Goal: Task Accomplishment & Management: Complete application form

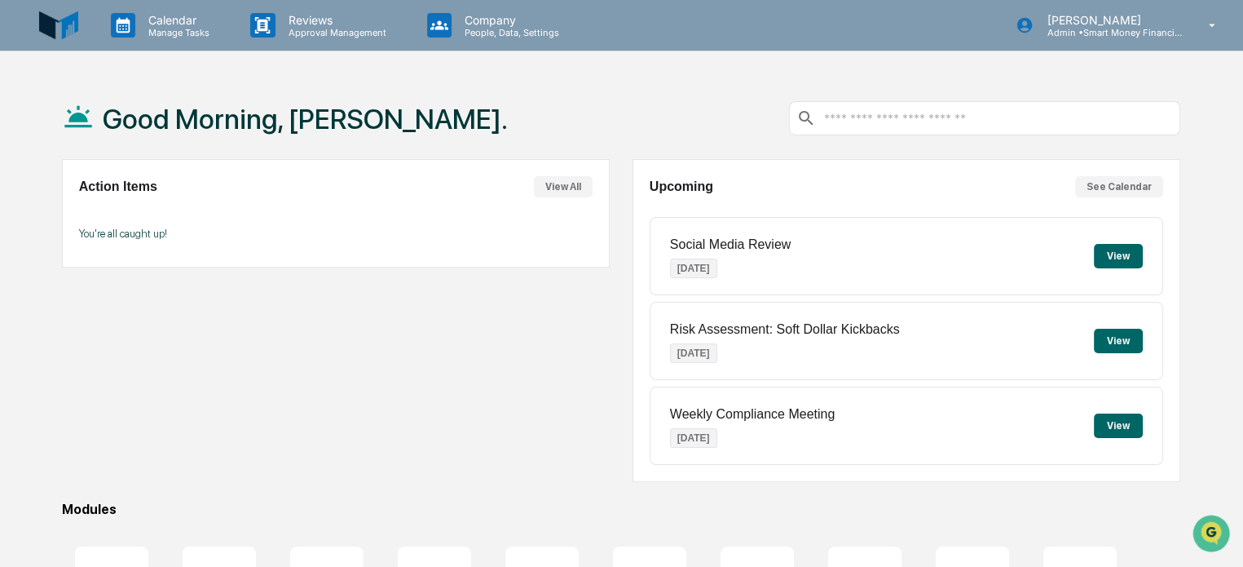
click at [1128, 240] on div "Social Media Review [DATE] View" at bounding box center [907, 256] width 514 height 78
click at [1122, 246] on button "View" at bounding box center [1118, 256] width 49 height 24
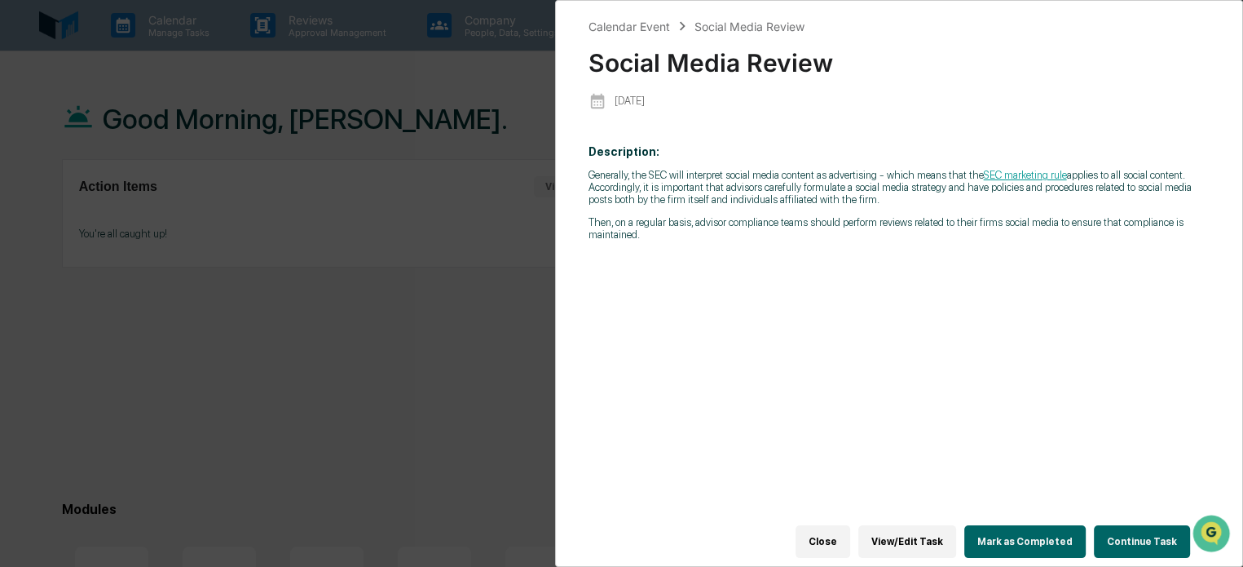
click at [1111, 525] on button "Continue Task" at bounding box center [1142, 541] width 96 height 33
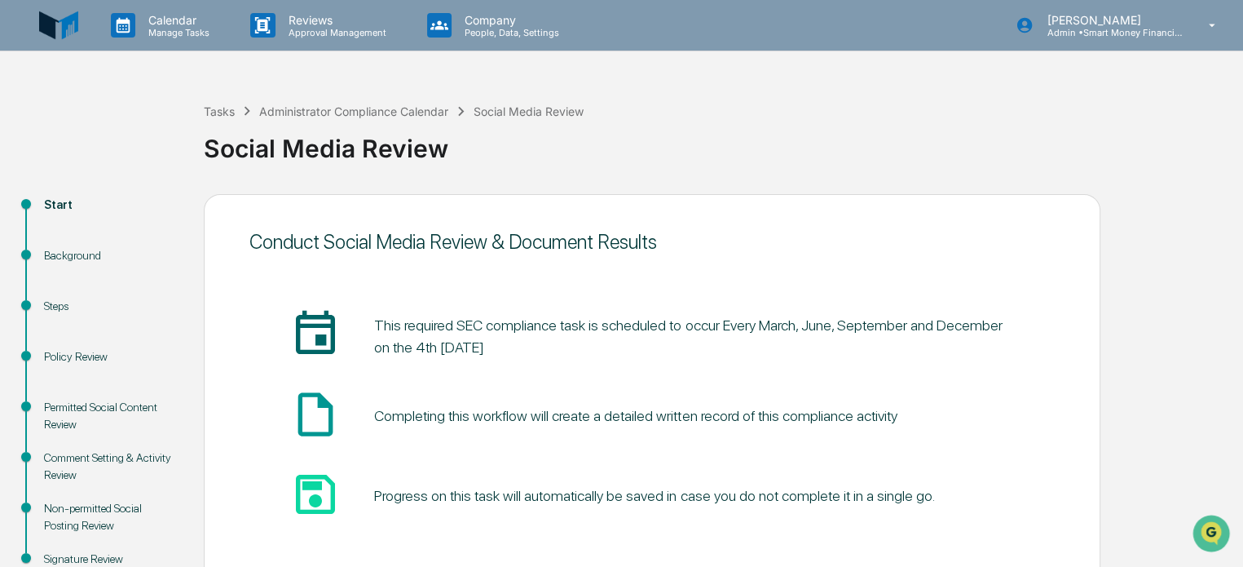
scroll to position [89, 0]
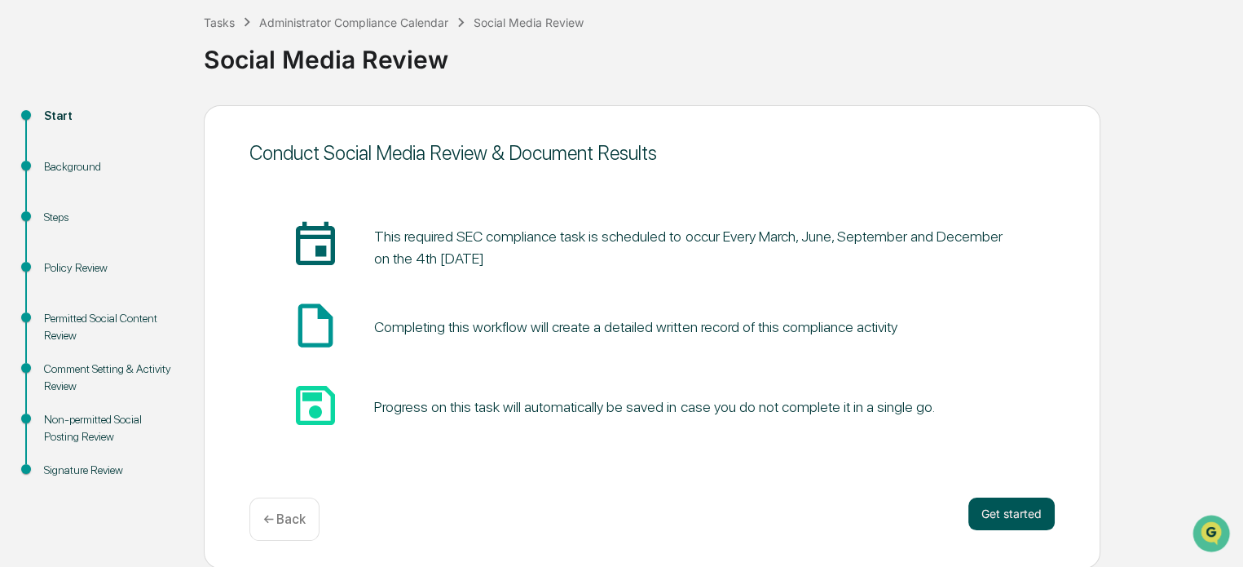
click at [982, 501] on button "Get started" at bounding box center [1012, 513] width 86 height 33
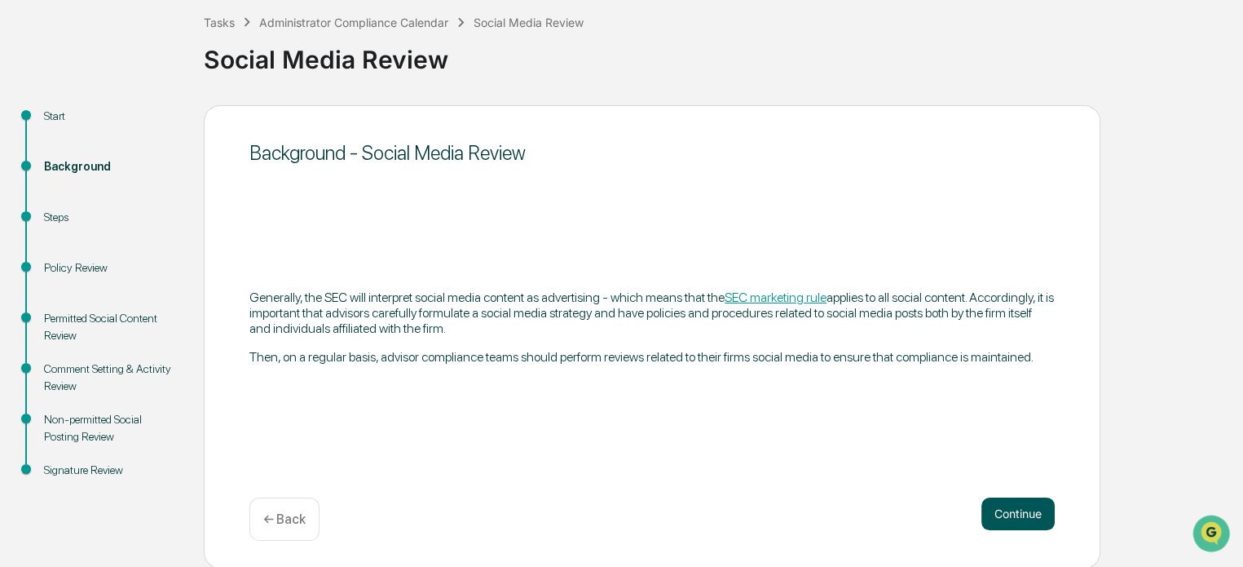
click at [1020, 511] on button "Continue" at bounding box center [1018, 513] width 73 height 33
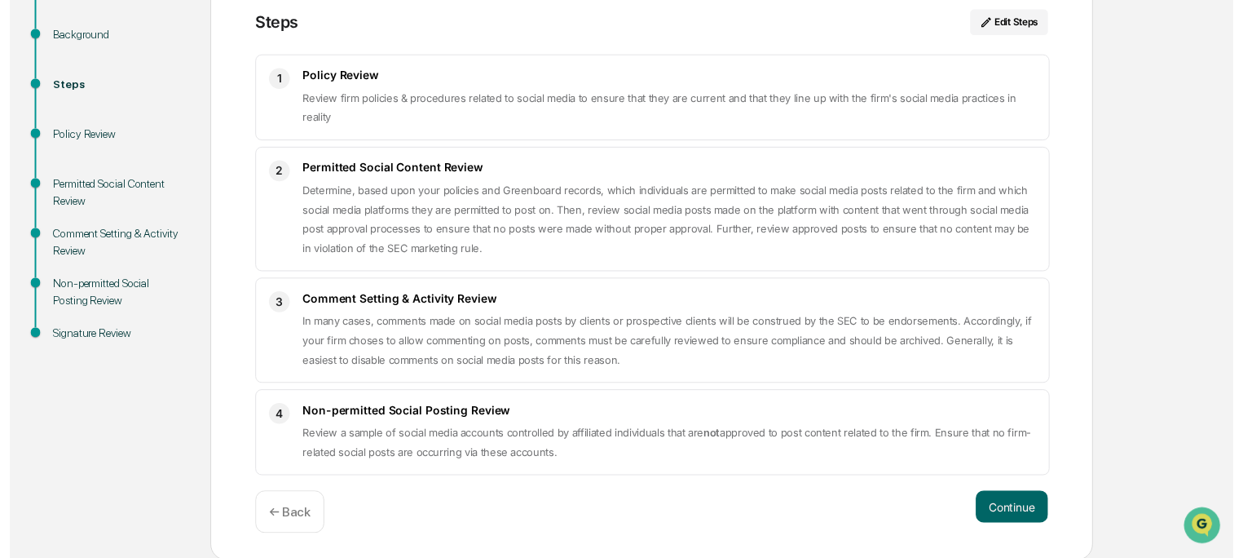
scroll to position [219, 0]
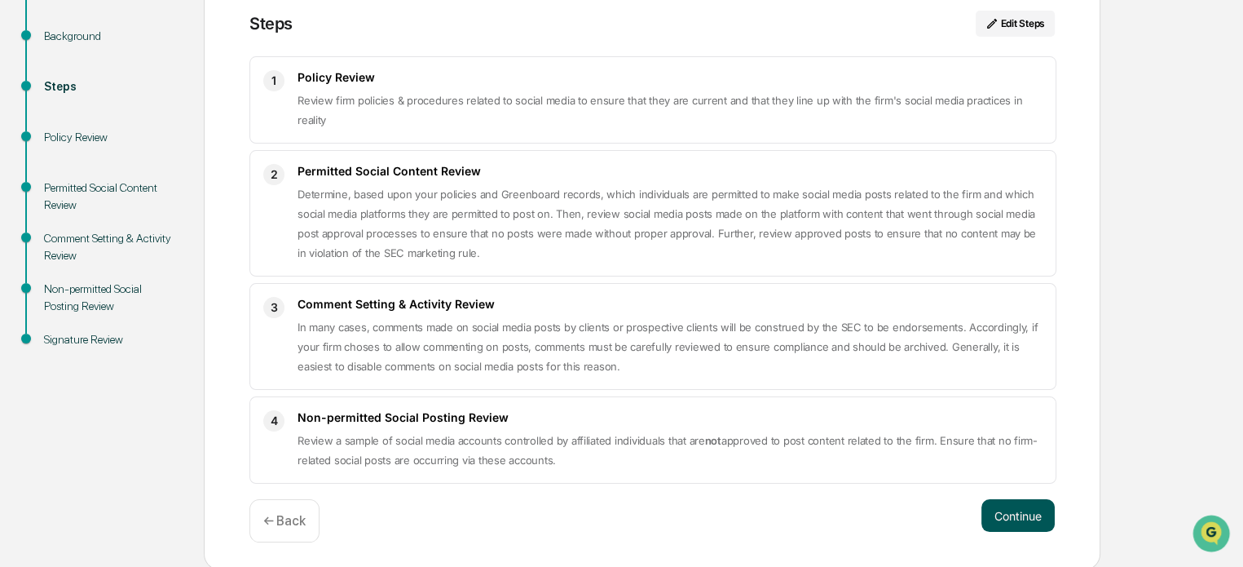
click at [1008, 506] on button "Continue" at bounding box center [1018, 515] width 73 height 33
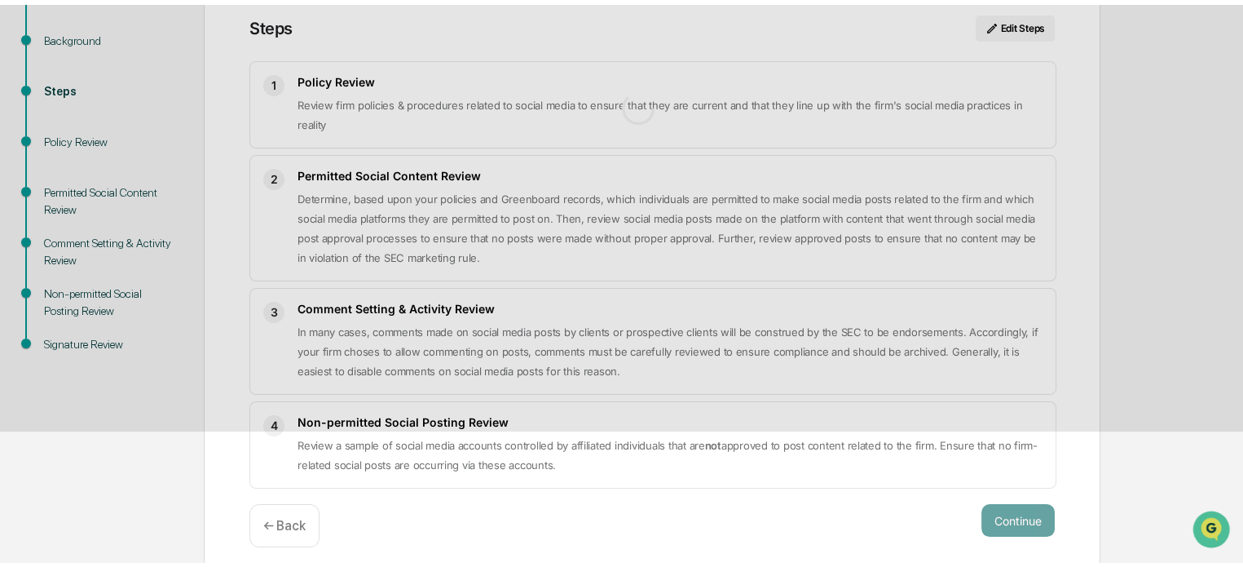
scroll to position [49, 0]
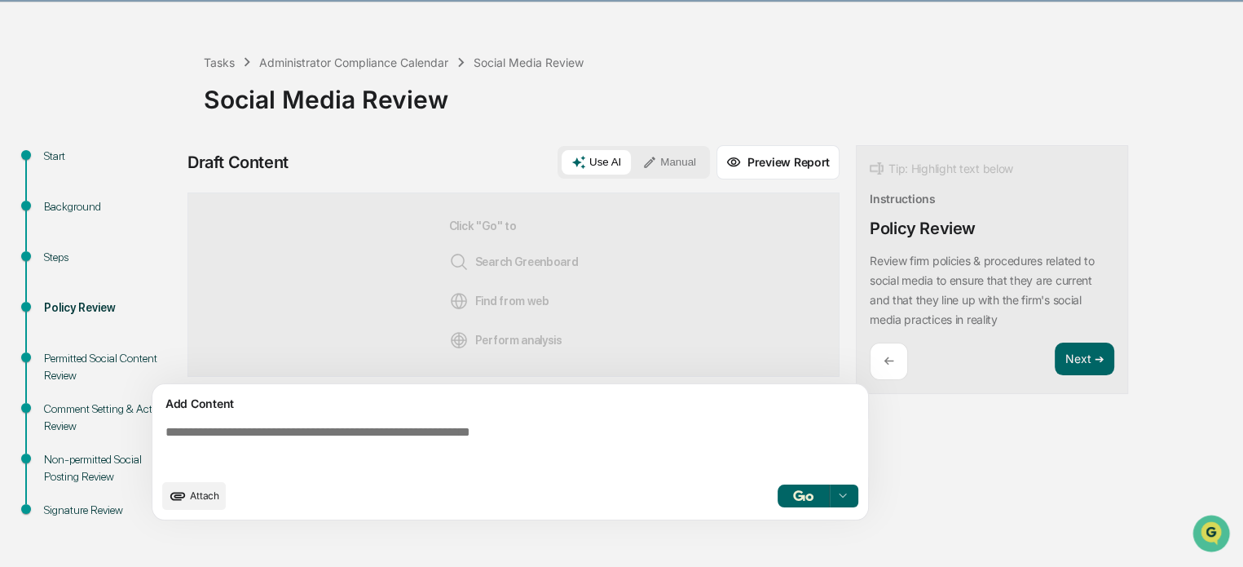
click at [211, 494] on span "Attach" at bounding box center [204, 495] width 29 height 12
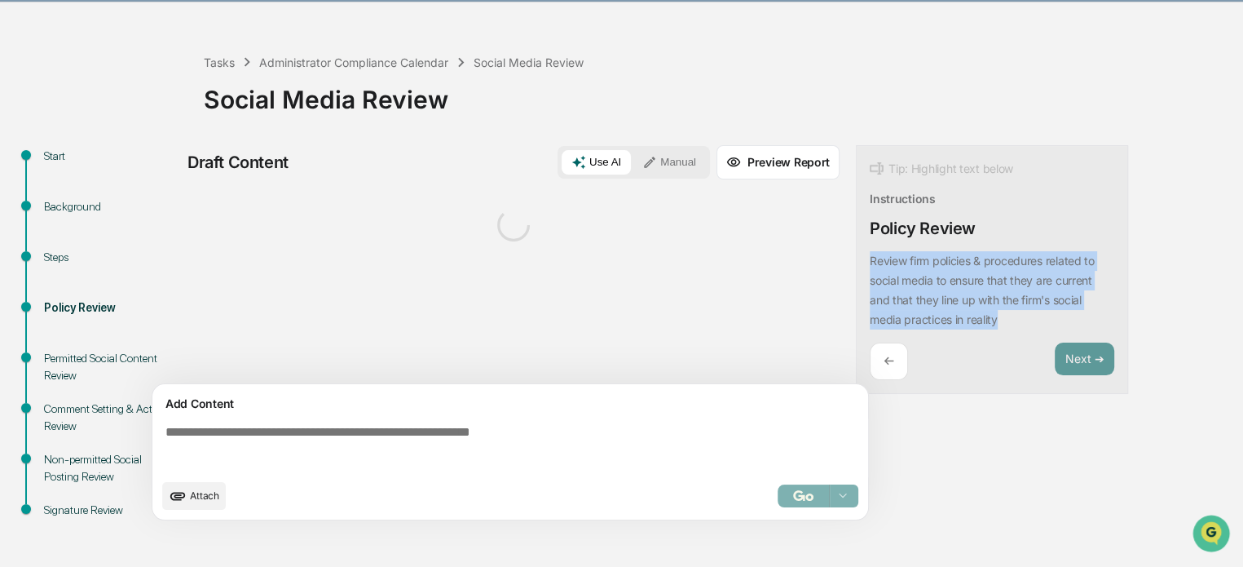
drag, startPoint x: 872, startPoint y: 263, endPoint x: 1006, endPoint y: 321, distance: 146.4
click at [1006, 321] on div "Review firm policies & procedures related to social media to ensure that they a…" at bounding box center [992, 290] width 245 height 78
copy p "Review firm policies & procedures related to social media to ensure that they a…"
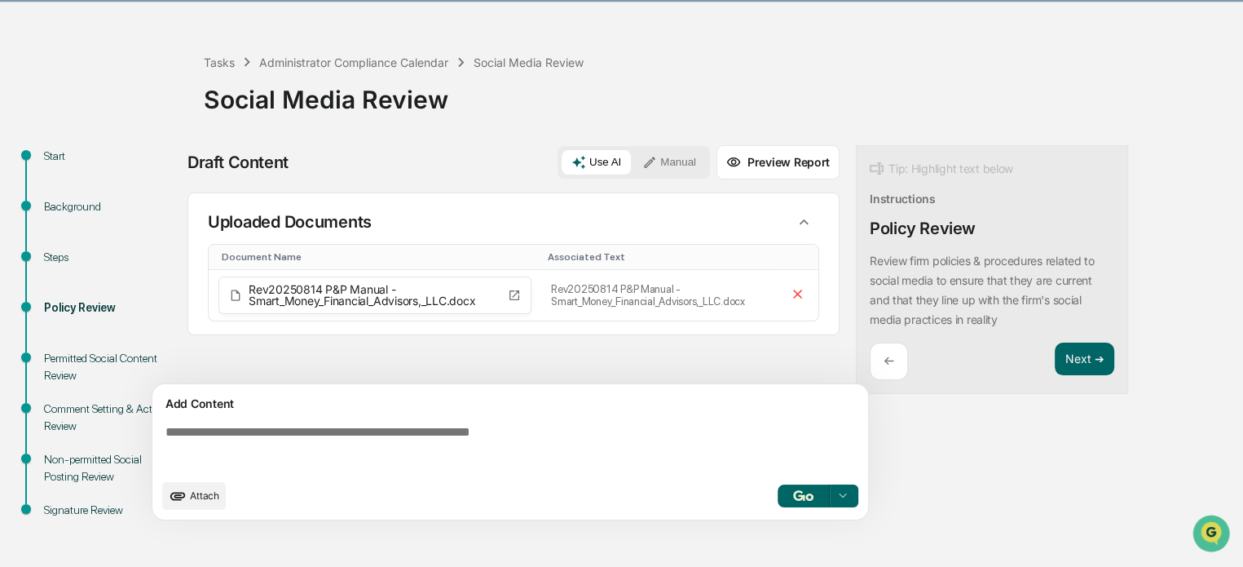
click at [490, 421] on textarea at bounding box center [513, 447] width 709 height 59
paste textarea "**********"
type textarea "**********"
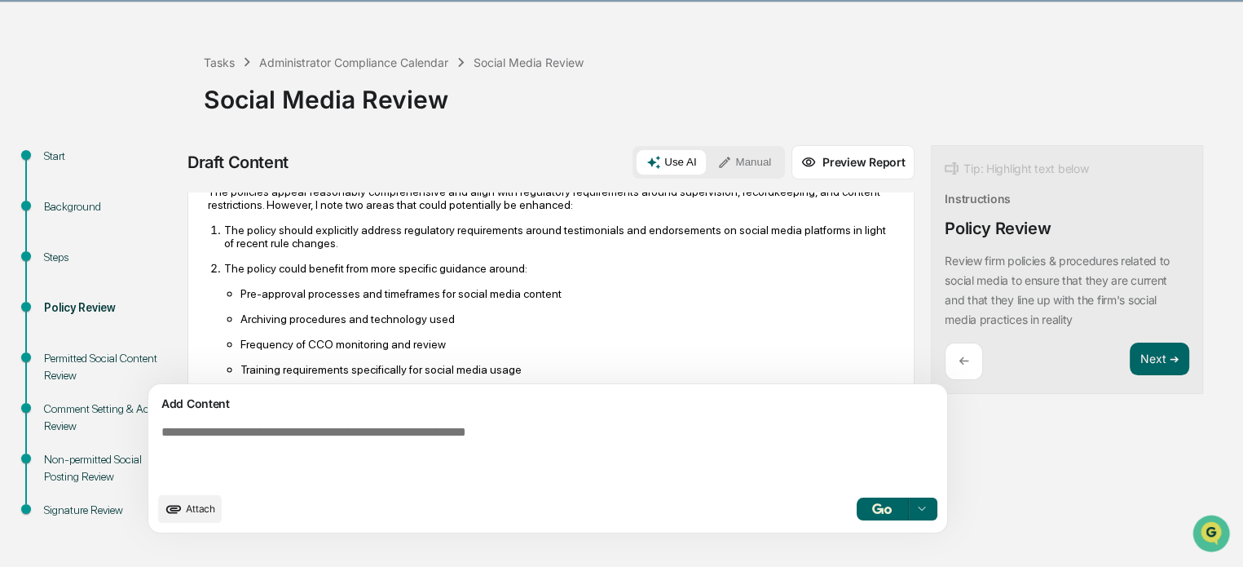
scroll to position [850, 0]
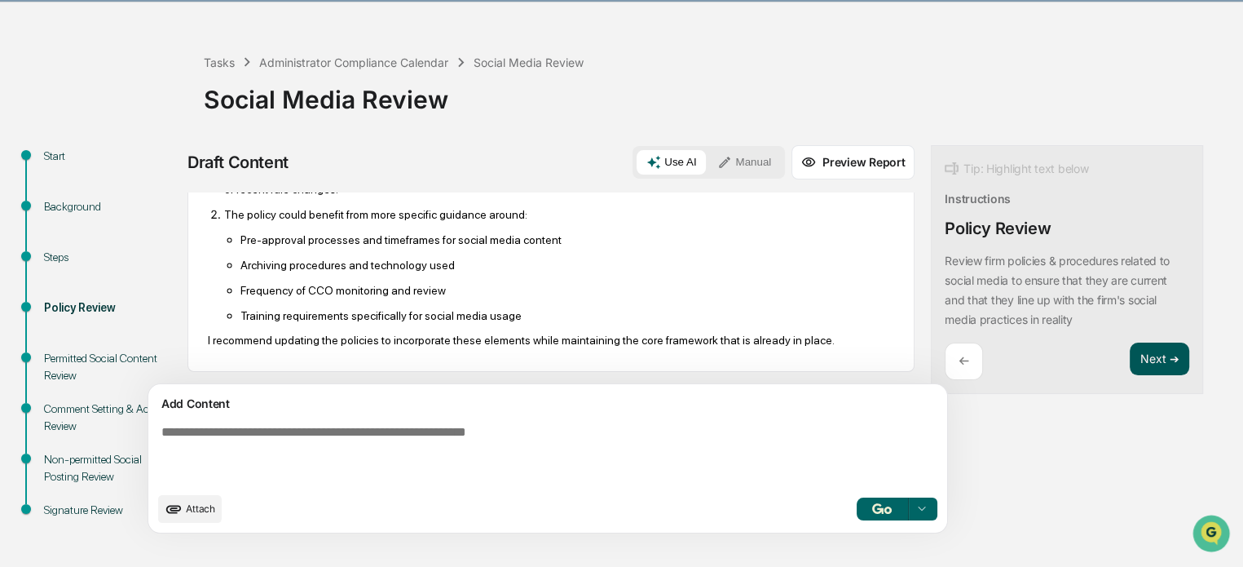
click at [1130, 354] on button "Next ➔" at bounding box center [1160, 358] width 60 height 33
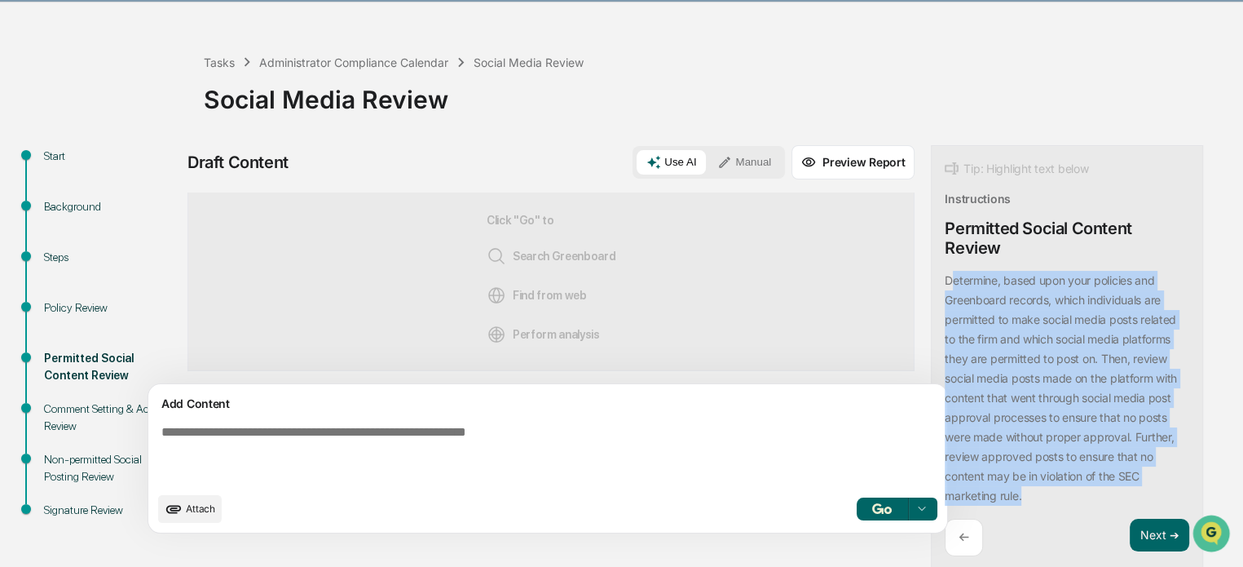
drag, startPoint x: 874, startPoint y: 280, endPoint x: 995, endPoint y: 485, distance: 238.3
click at [995, 485] on div "Determine, based upon your policies and Greenboard records, which individuals a…" at bounding box center [1067, 388] width 245 height 235
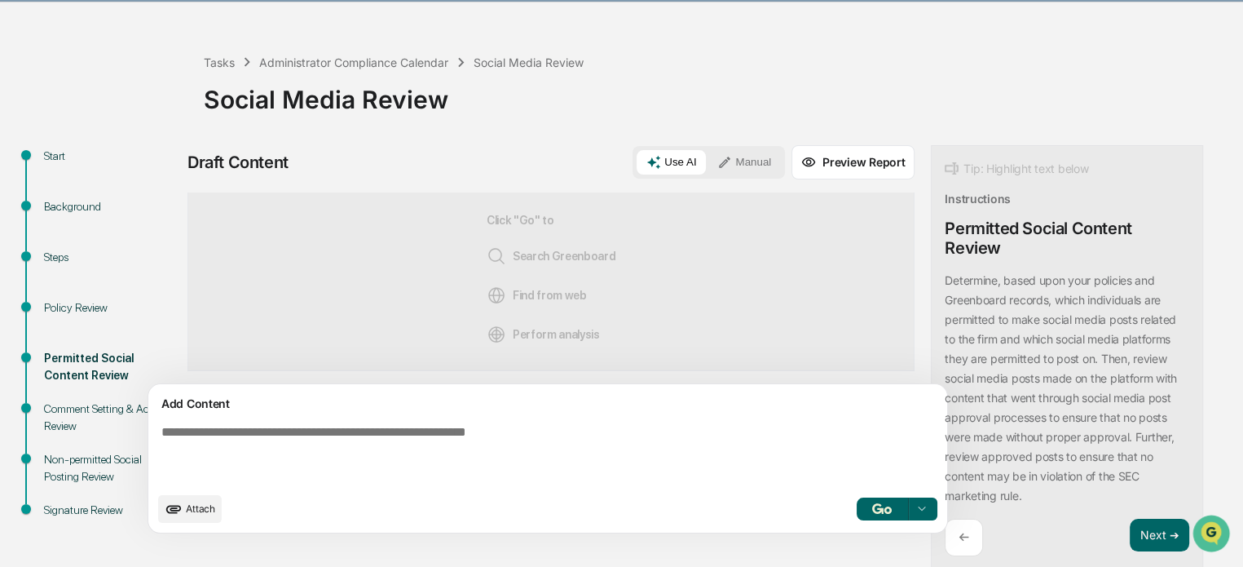
drag, startPoint x: 986, startPoint y: 488, endPoint x: 874, endPoint y: 298, distance: 220.8
drag, startPoint x: 874, startPoint y: 298, endPoint x: 865, endPoint y: 289, distance: 12.1
click at [931, 289] on div "Tip: Highlight text below Instructions Permitted Social Content Review Determin…" at bounding box center [1067, 358] width 272 height 426
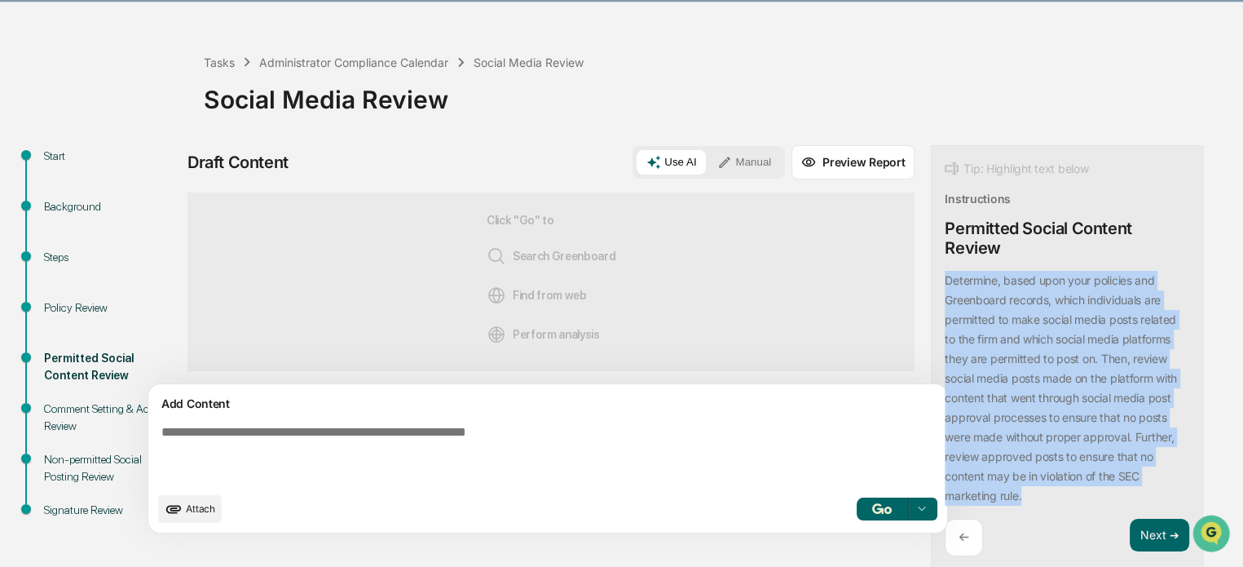
drag, startPoint x: 867, startPoint y: 277, endPoint x: 945, endPoint y: 504, distance: 239.5
click at [945, 504] on div "Tip: Highlight text below Instructions Permitted Social Content Review Determin…" at bounding box center [1067, 358] width 272 height 426
copy p "Determine, based upon your policies and Greenboard records, which individuals a…"
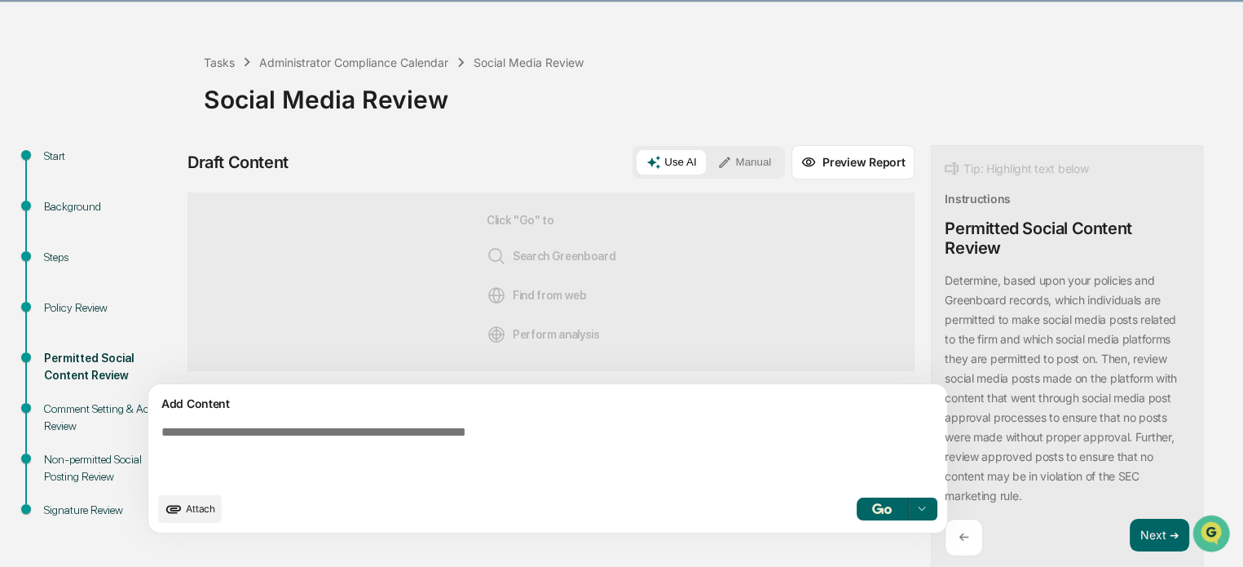
click at [414, 436] on textarea at bounding box center [509, 454] width 709 height 72
paste textarea "**********"
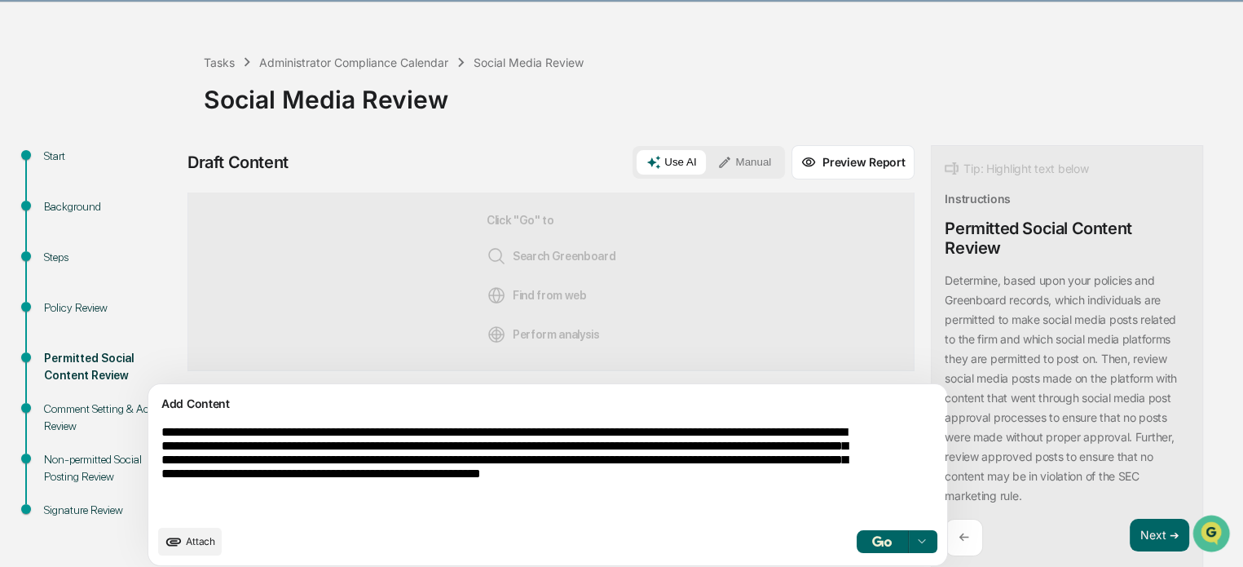
type textarea "**********"
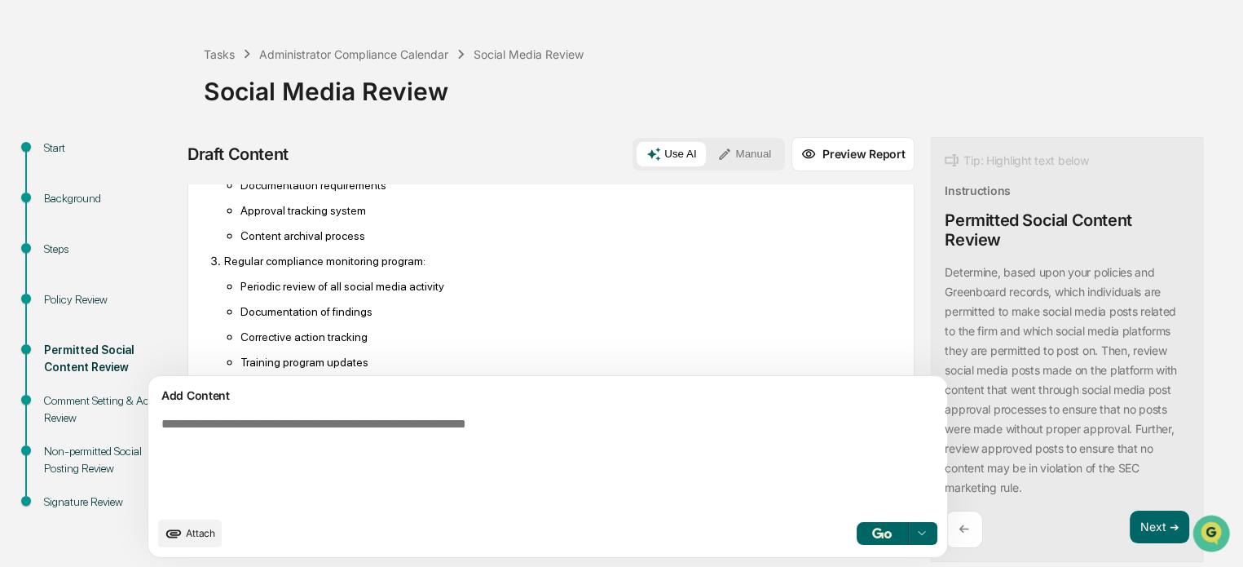
scroll to position [973, 0]
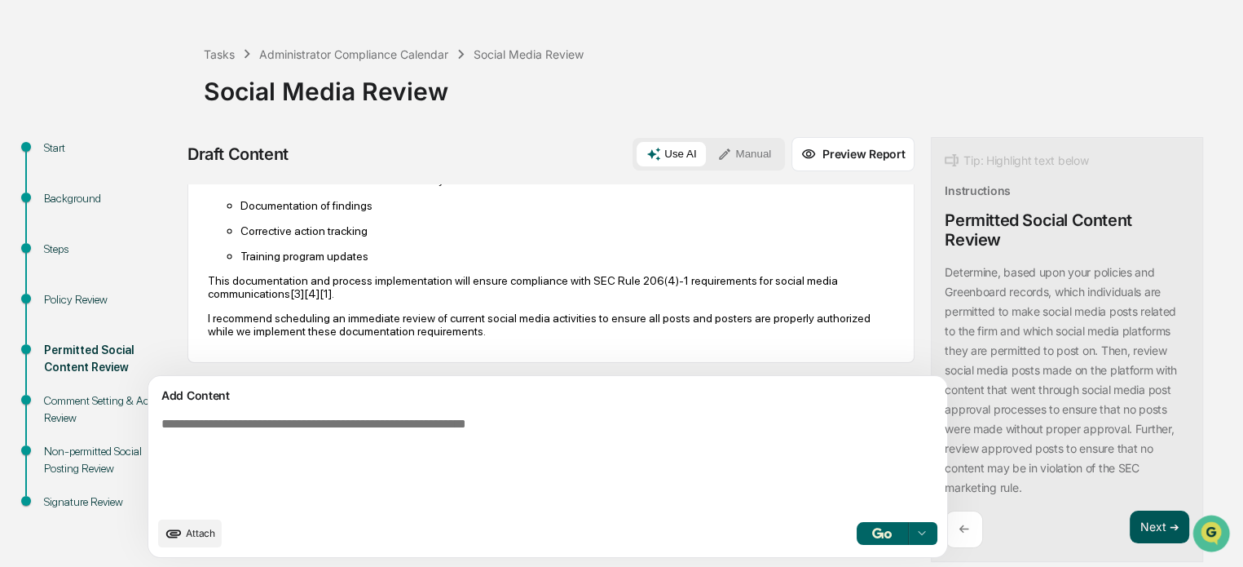
click at [1130, 525] on button "Next ➔" at bounding box center [1160, 526] width 60 height 33
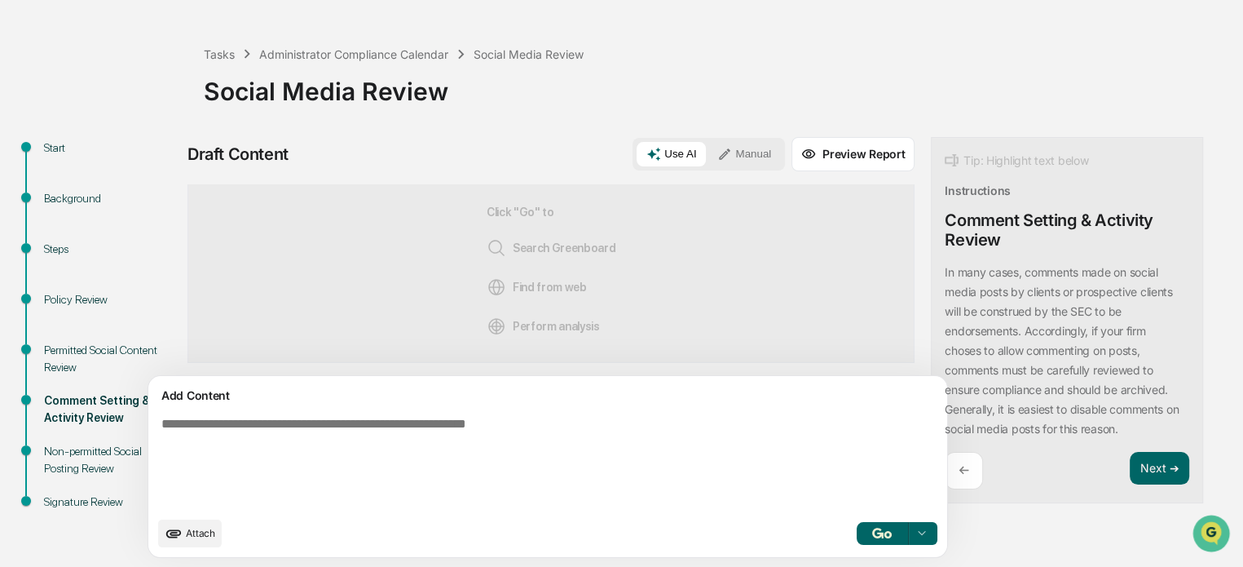
scroll to position [56, 0]
click at [1130, 459] on button "Next ➔" at bounding box center [1160, 468] width 60 height 33
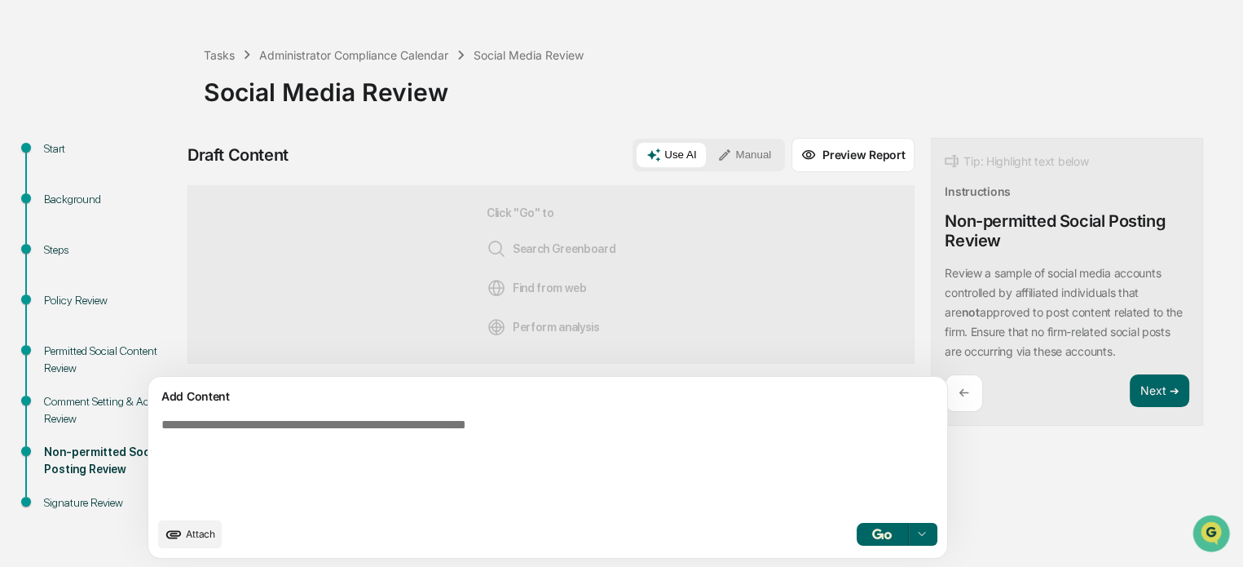
drag, startPoint x: 871, startPoint y: 270, endPoint x: 1023, endPoint y: 358, distance: 176.1
click at [1023, 358] on div "Review a sample of social media accounts controlled by affiliated individuals t…" at bounding box center [1067, 312] width 245 height 98
copy p "Review a sample of social media accounts controlled by affiliated individuals t…"
click at [469, 468] on textarea at bounding box center [509, 463] width 709 height 104
paste textarea "**********"
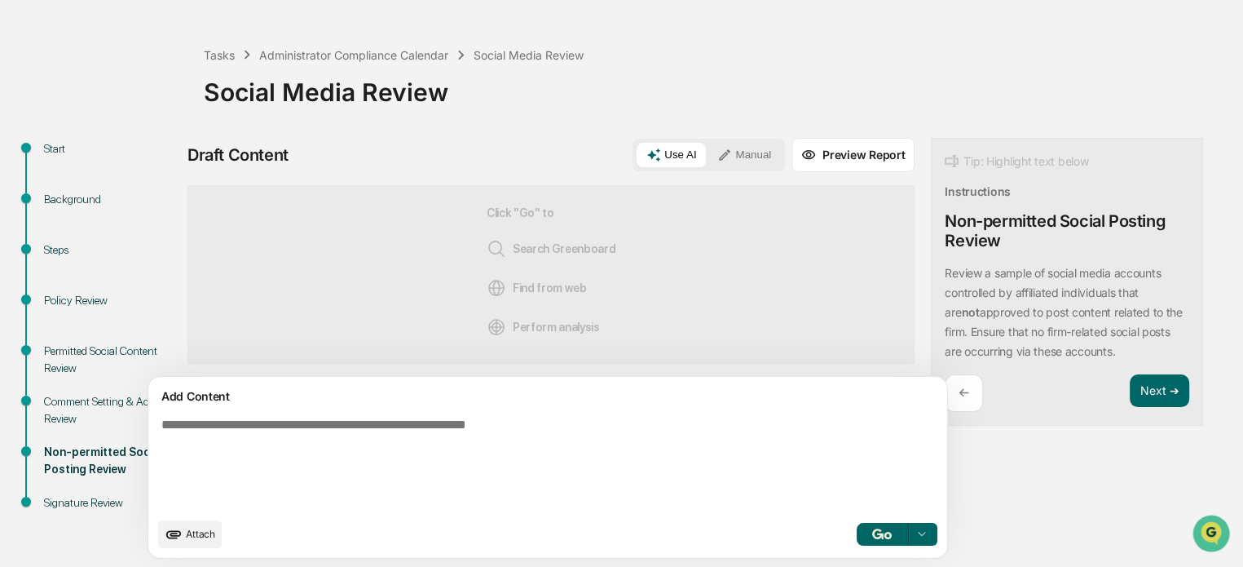
type textarea "**********"
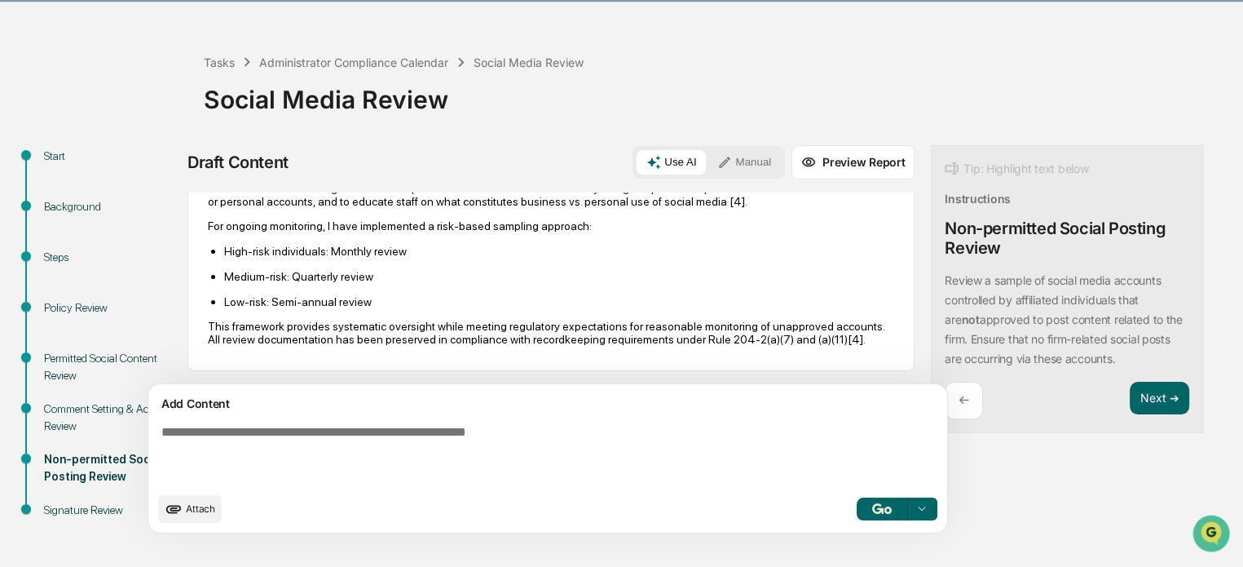
scroll to position [1004, 0]
click at [1130, 390] on button "Next ➔" at bounding box center [1160, 398] width 60 height 33
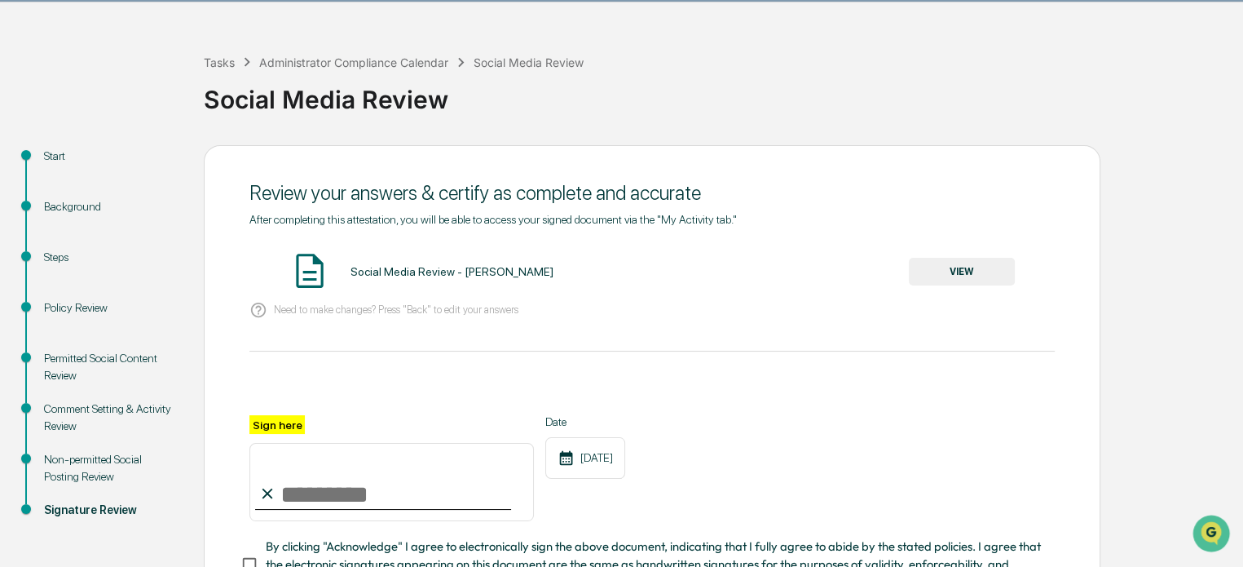
click at [977, 271] on button "VIEW" at bounding box center [962, 272] width 106 height 28
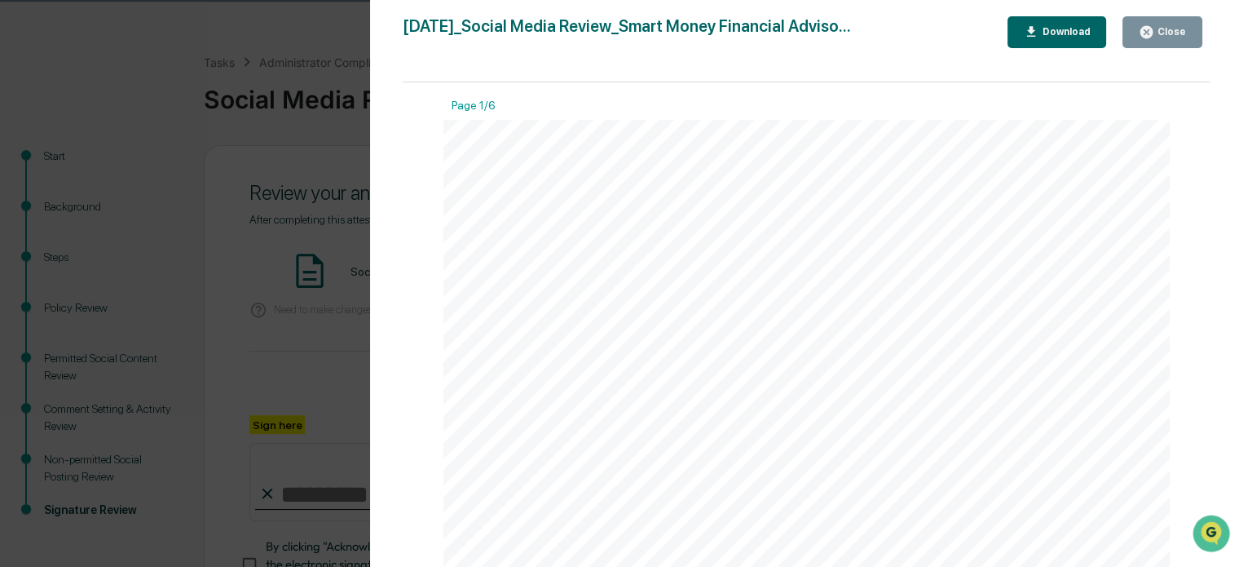
click at [1161, 38] on div "Close" at bounding box center [1162, 31] width 47 height 15
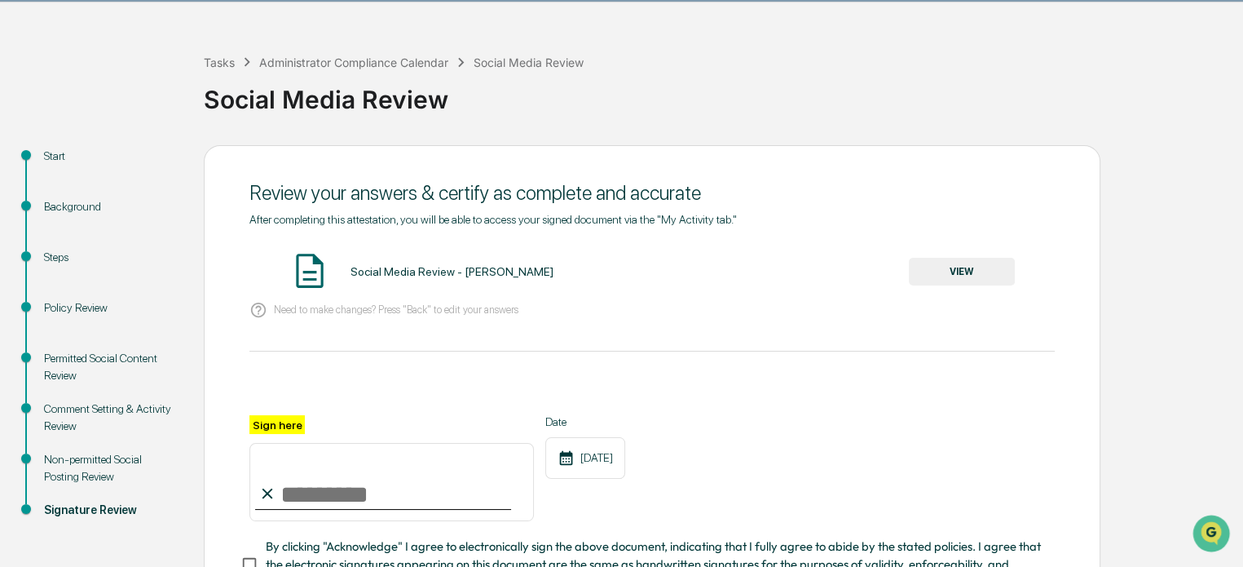
click at [287, 503] on input "Sign here" at bounding box center [391, 482] width 285 height 78
type input "**********"
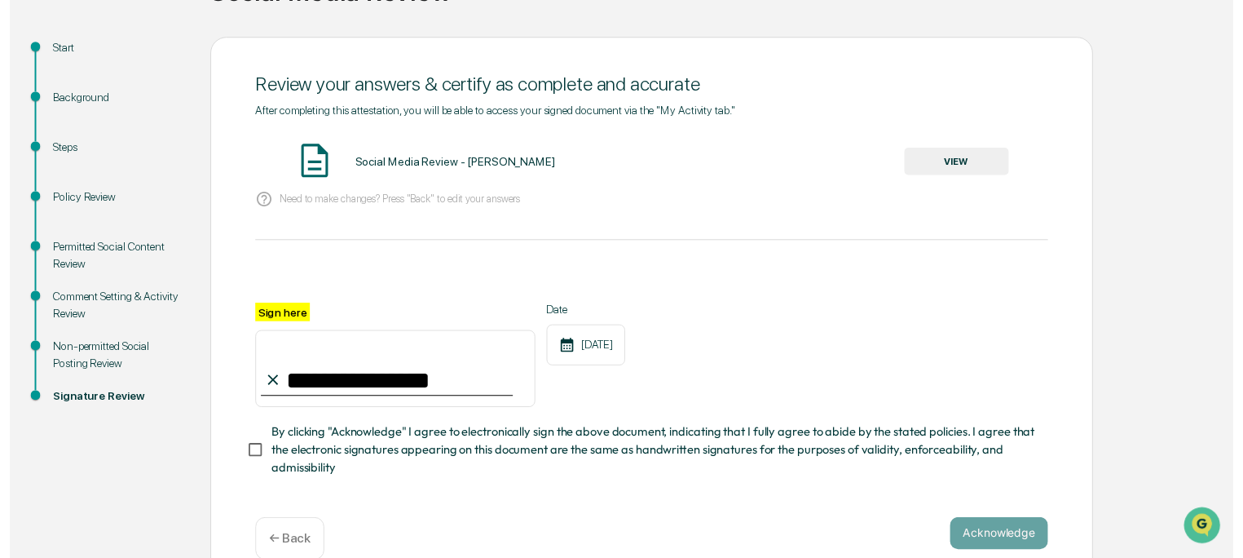
scroll to position [157, 0]
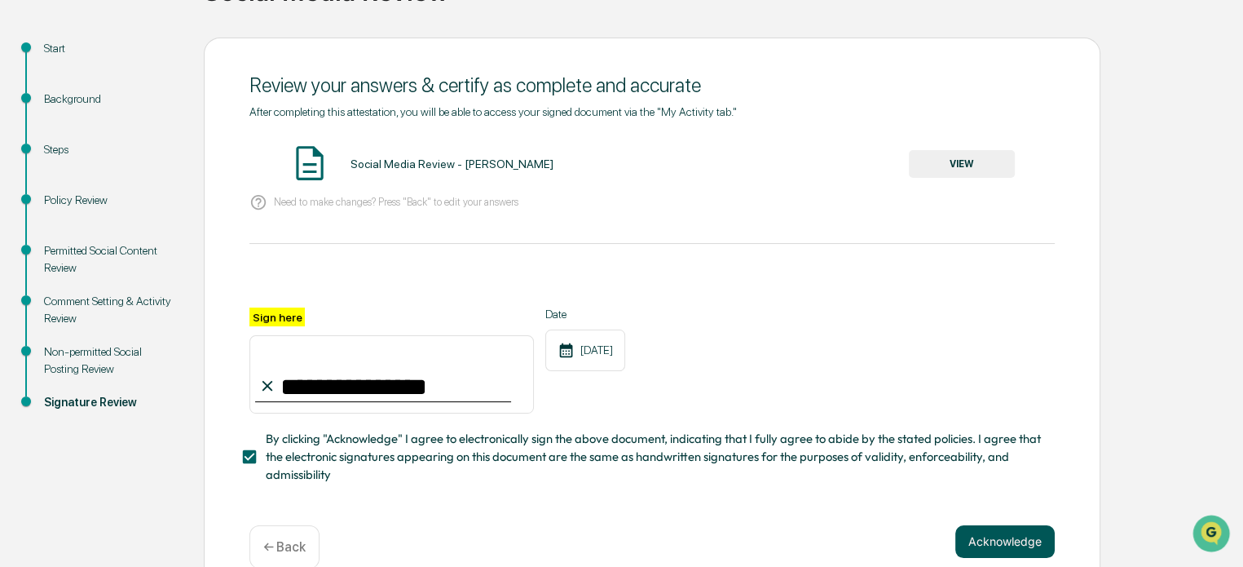
click at [1006, 554] on button "Acknowledge" at bounding box center [1004, 541] width 99 height 33
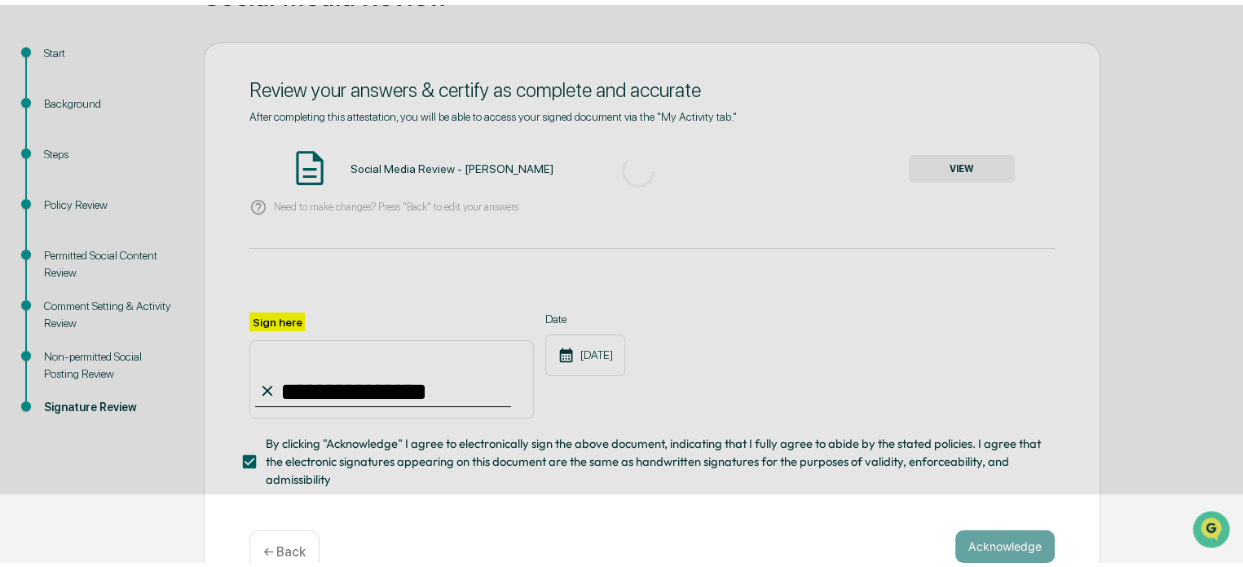
scroll to position [89, 0]
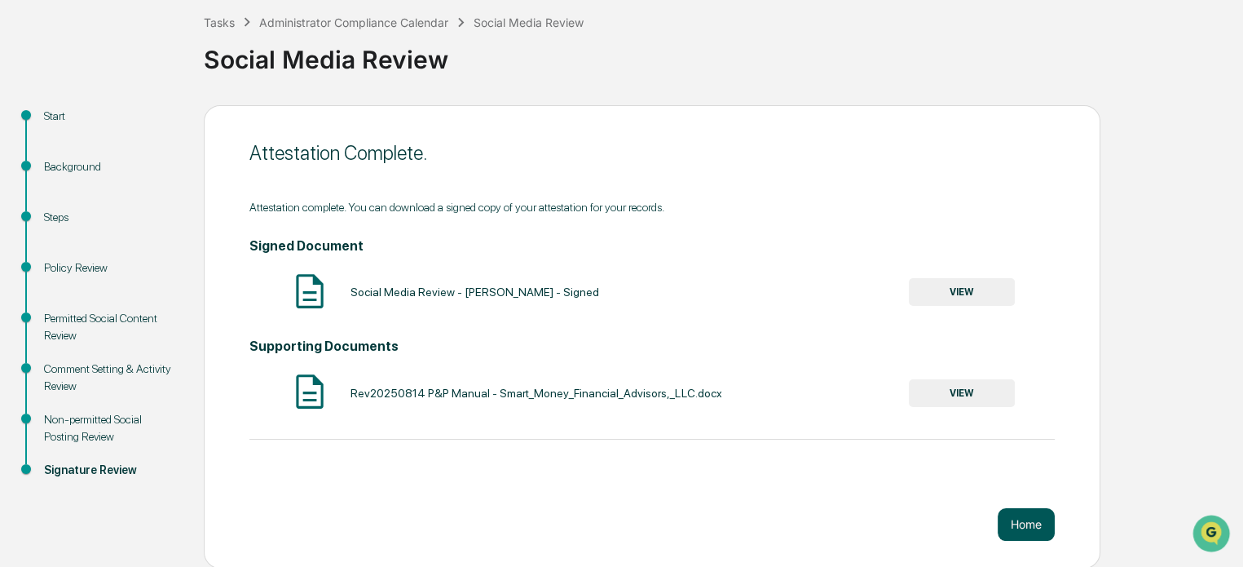
click at [1037, 514] on button "Home" at bounding box center [1026, 524] width 57 height 33
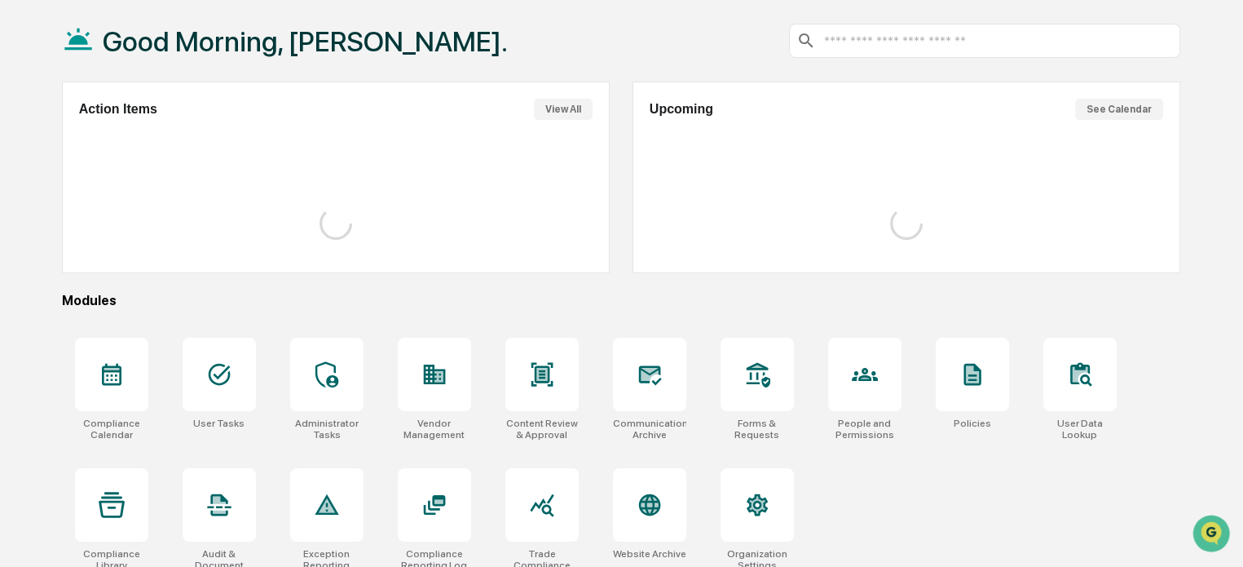
scroll to position [89, 0]
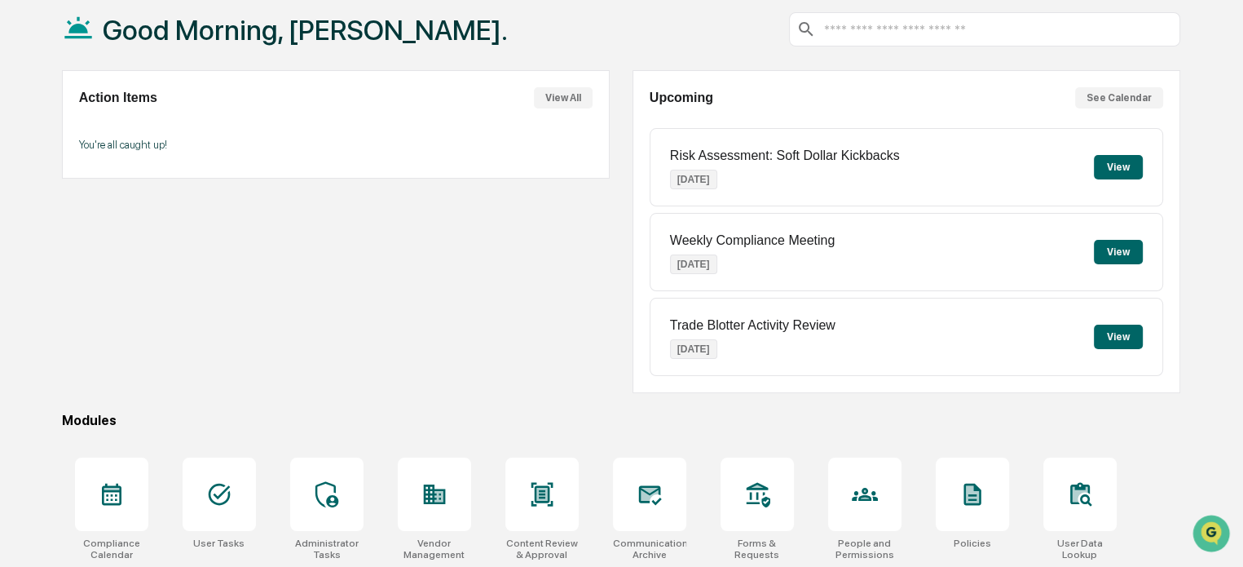
click at [1119, 163] on button "View" at bounding box center [1118, 167] width 49 height 24
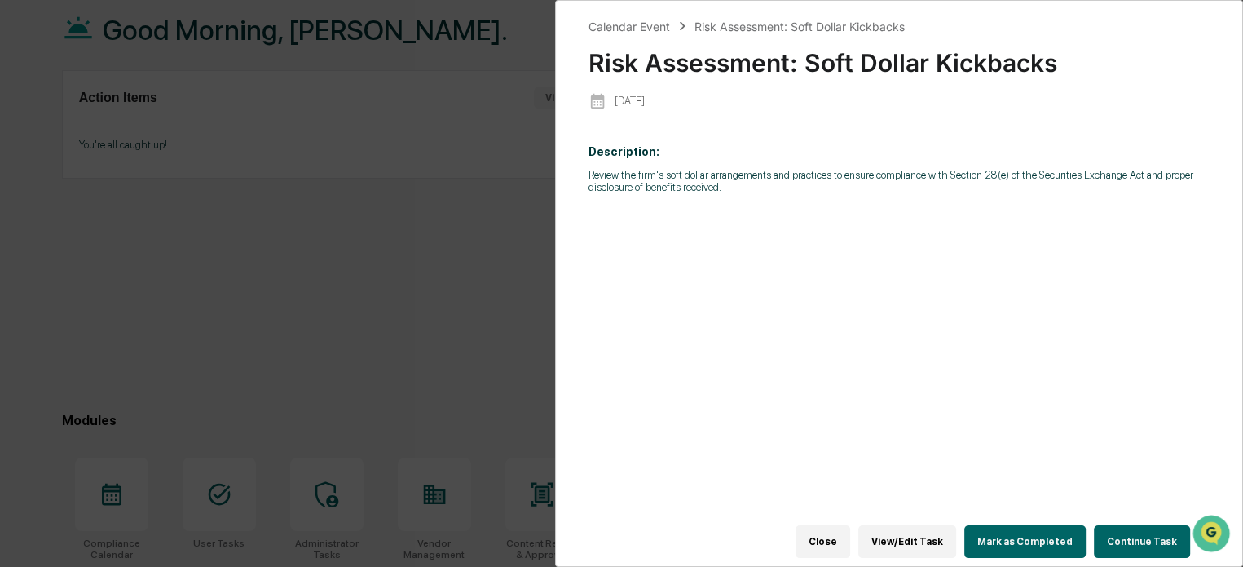
click at [1105, 525] on button "Continue Task" at bounding box center [1142, 541] width 96 height 33
